Goal: Task Accomplishment & Management: Manage account settings

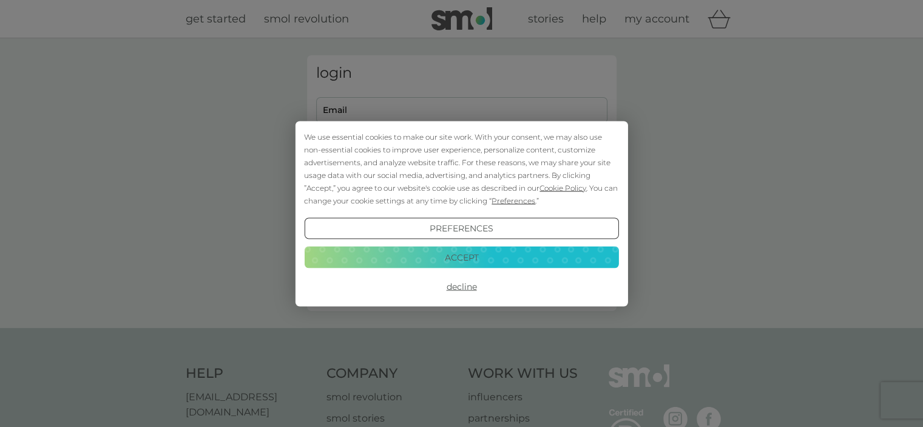
click at [420, 104] on div "We use essential cookies to make our site work. With your consent, we may also …" at bounding box center [461, 213] width 923 height 427
drag, startPoint x: 465, startPoint y: 283, endPoint x: 438, endPoint y: 173, distance: 113.7
click at [464, 280] on button "Decline" at bounding box center [461, 287] width 314 height 22
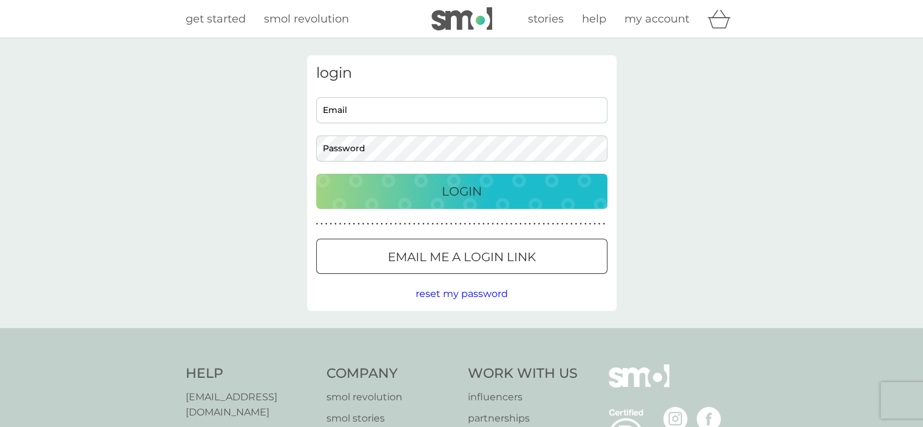
click at [371, 98] on input "Email" at bounding box center [461, 110] width 291 height 26
type input "jackiebond39@btinternet.com"
click at [434, 186] on div "Login" at bounding box center [461, 190] width 267 height 19
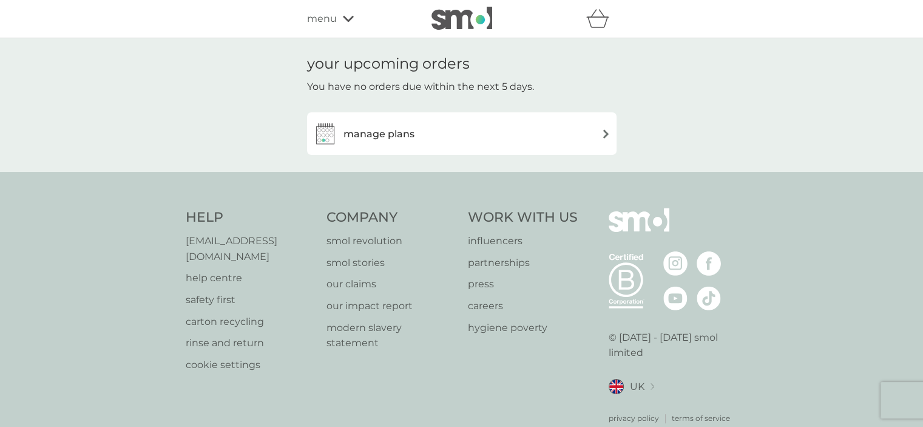
drag, startPoint x: 402, startPoint y: 133, endPoint x: 668, endPoint y: 184, distance: 271.3
click at [403, 133] on h3 "manage plans" at bounding box center [379, 134] width 71 height 16
